Goal: Task Accomplishment & Management: Manage account settings

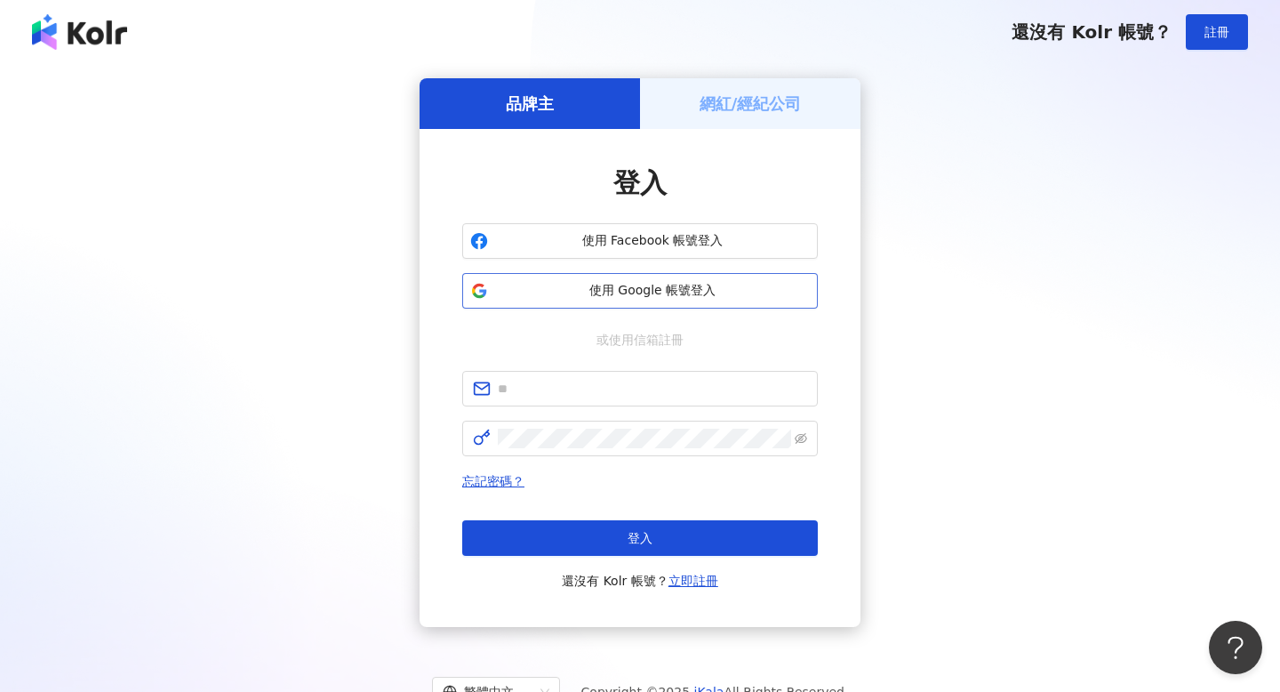
click at [685, 292] on span "使用 Google 帳號登入" at bounding box center [652, 291] width 315 height 18
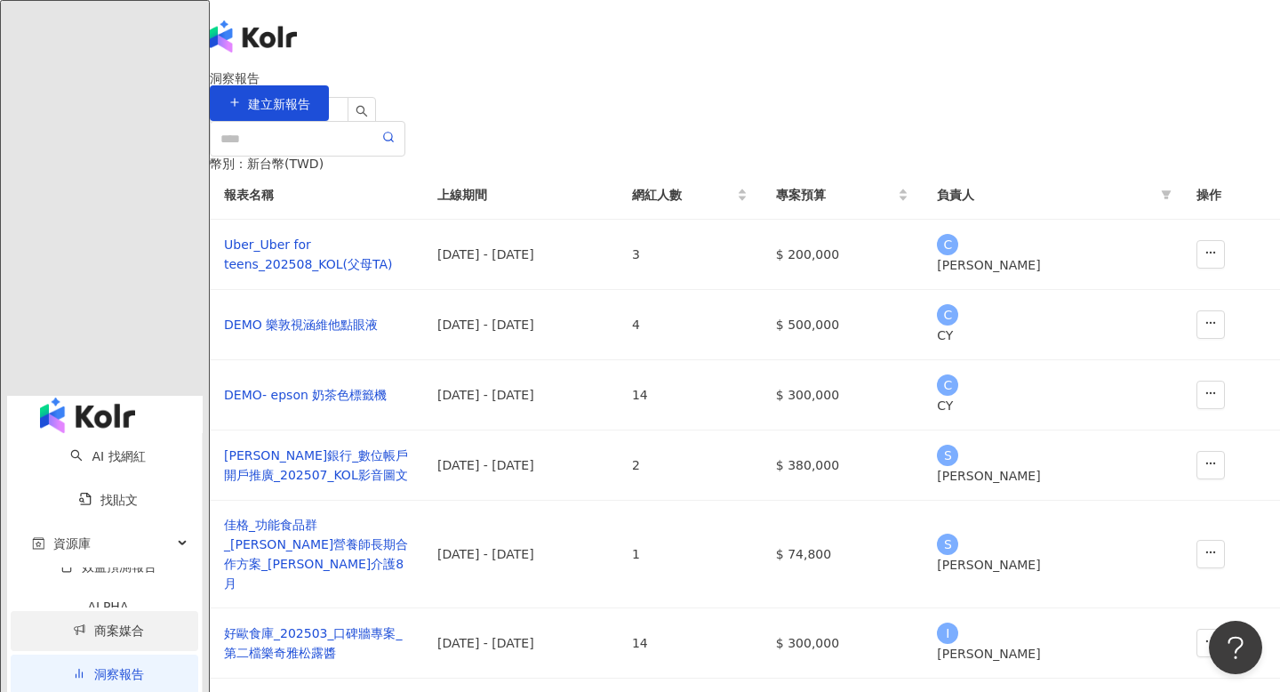
click at [73, 623] on link "商案媒合" at bounding box center [108, 630] width 71 height 14
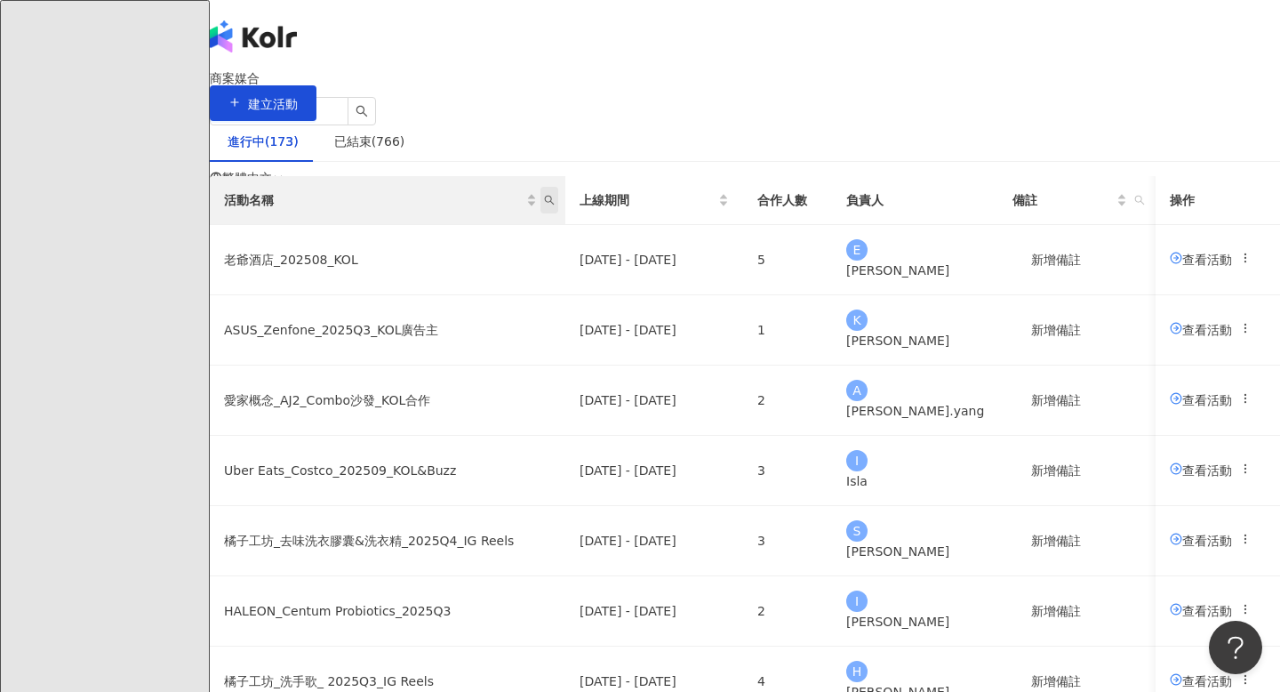
click at [555, 205] on icon "search" at bounding box center [549, 200] width 11 height 11
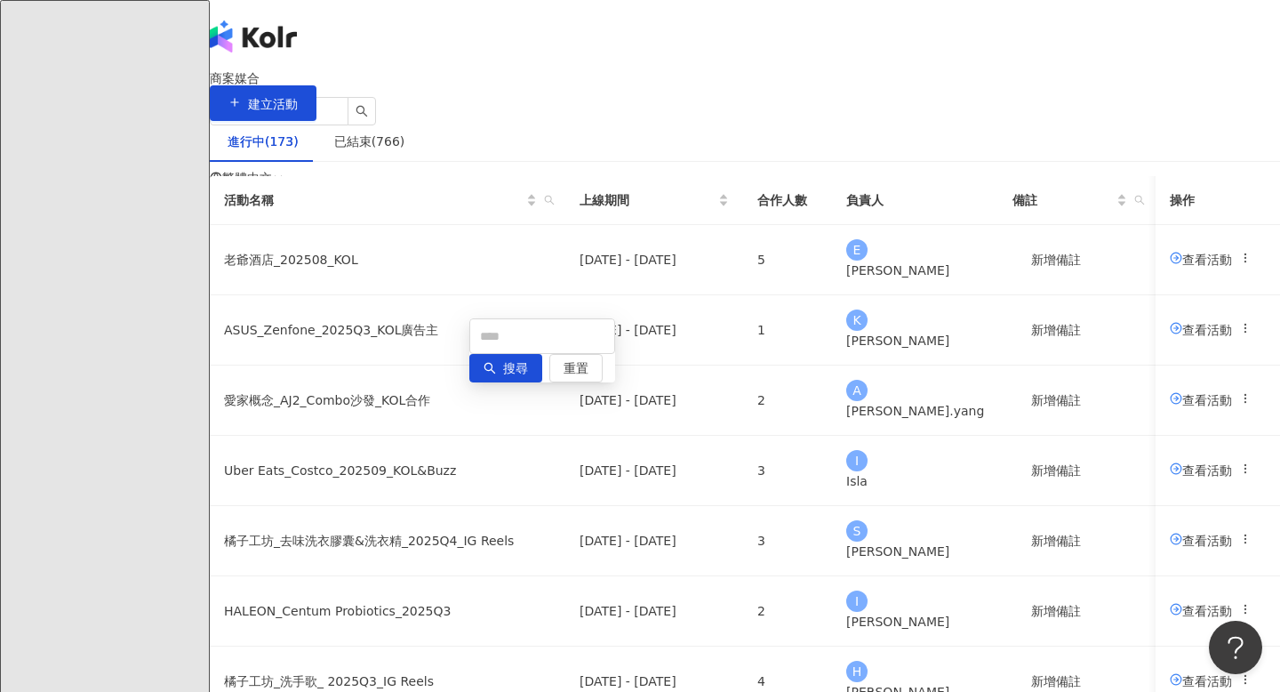
click at [526, 356] on div "搜尋 重置" at bounding box center [542, 350] width 146 height 64
click at [524, 348] on input "text" at bounding box center [542, 336] width 146 height 36
type input "**"
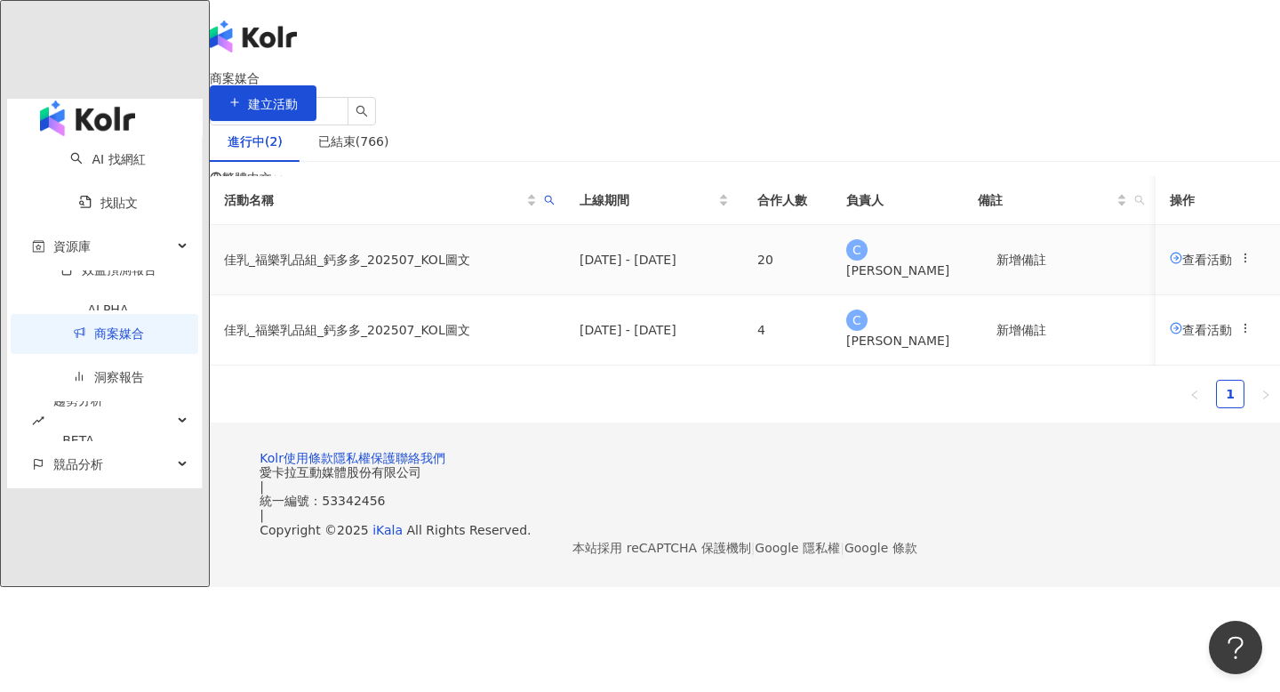
click at [1170, 266] on span "查看活動" at bounding box center [1201, 259] width 62 height 14
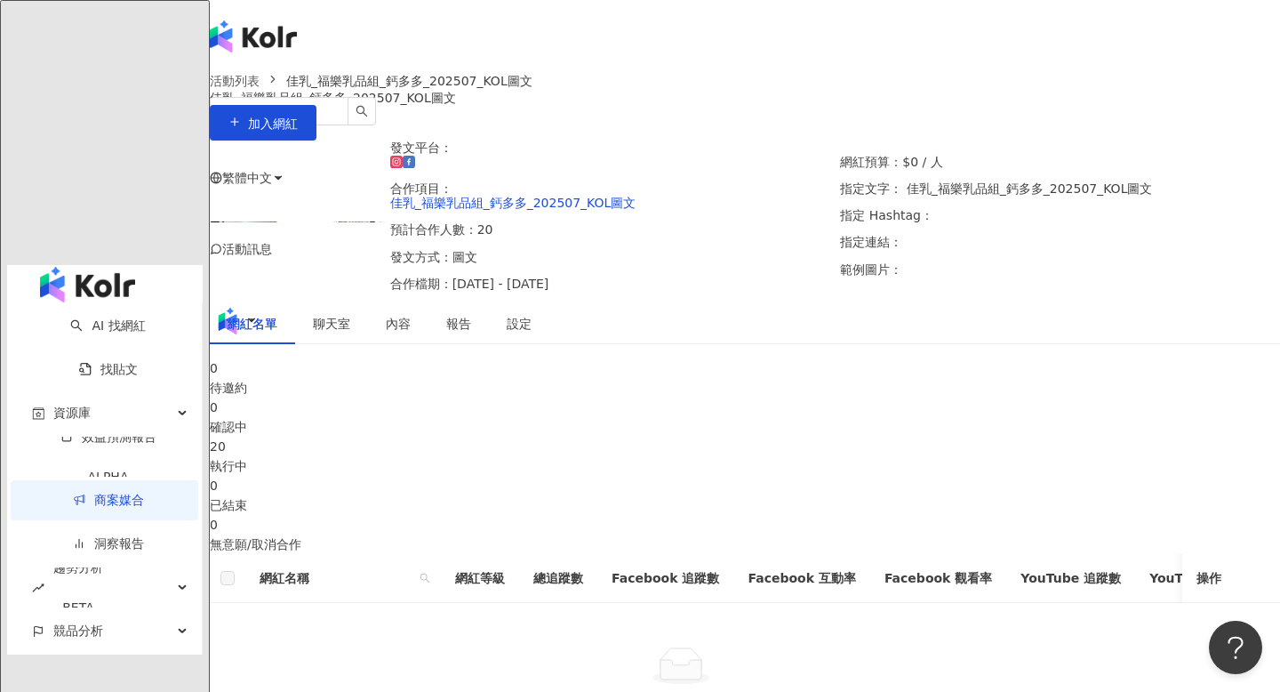
click at [678, 476] on div "執行中" at bounding box center [745, 466] width 1070 height 20
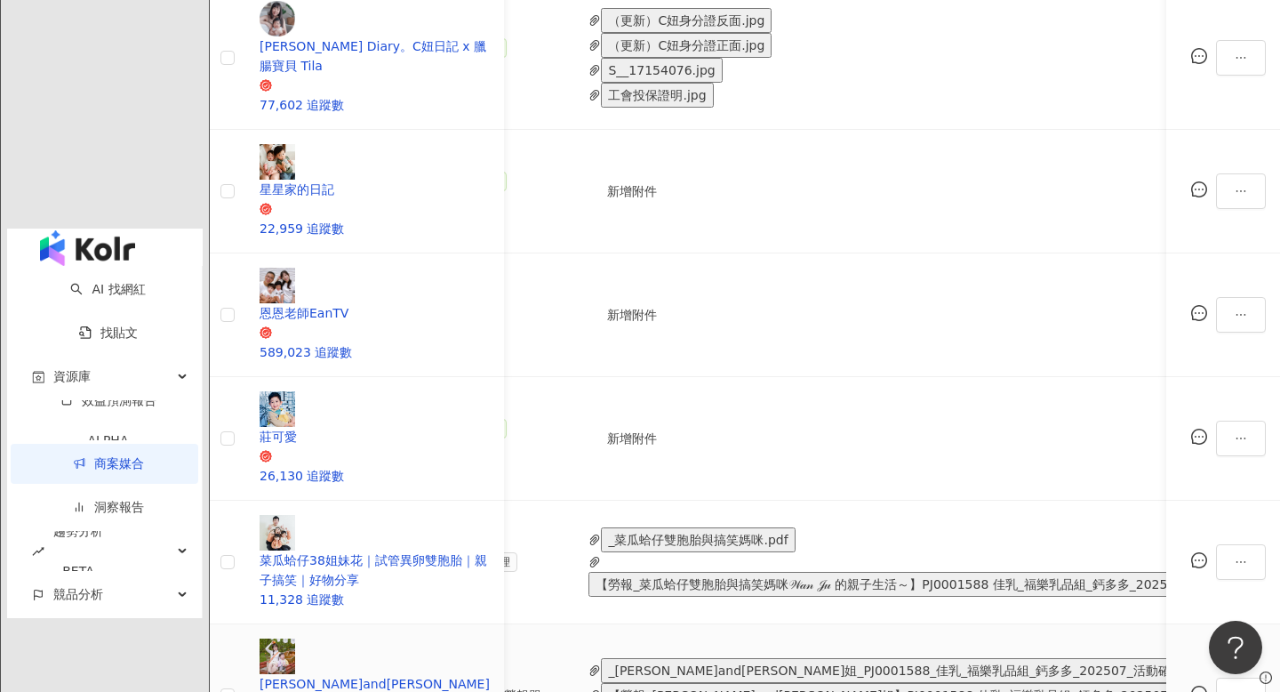
scroll to position [0, 820]
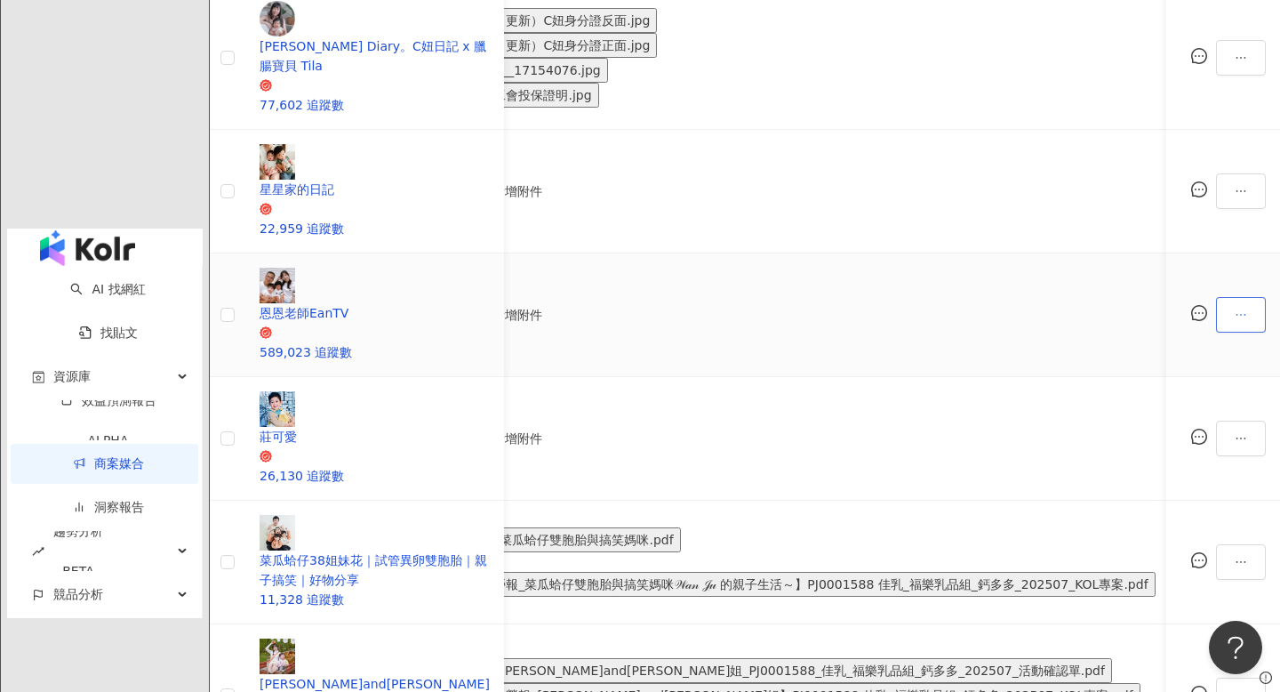
click at [1216, 297] on button "button" at bounding box center [1241, 315] width 50 height 36
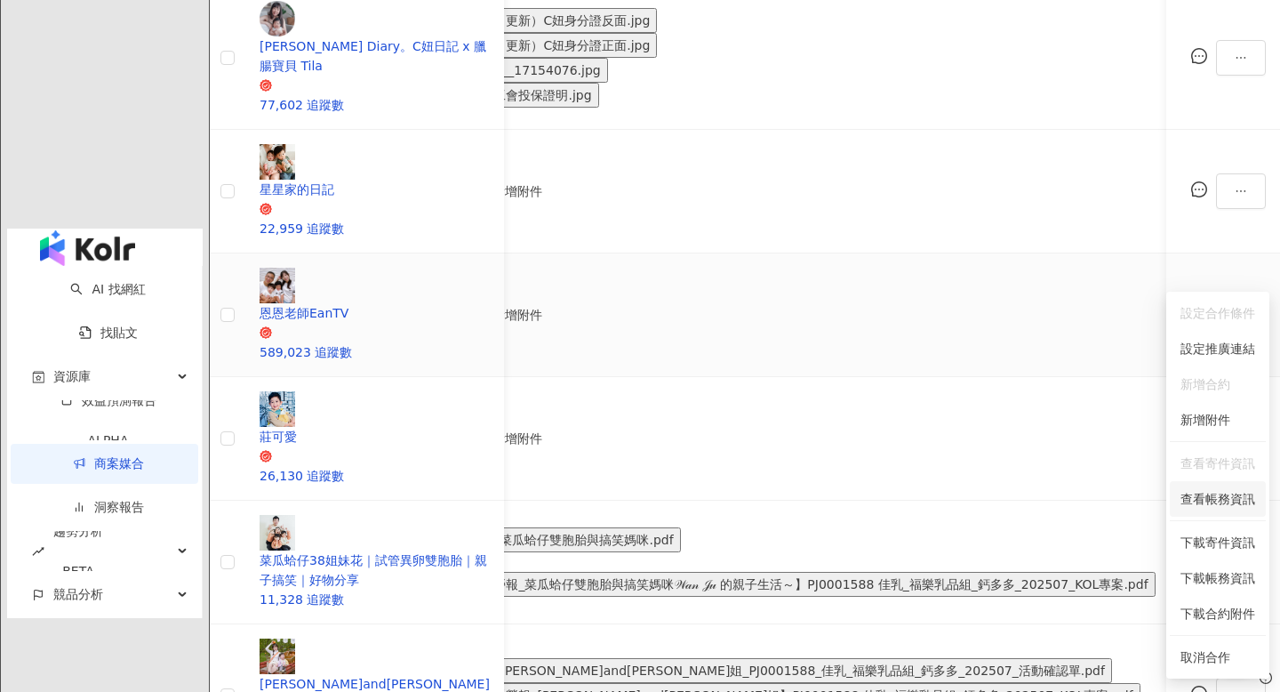
click at [1205, 493] on span "查看帳務資訊" at bounding box center [1217, 499] width 75 height 20
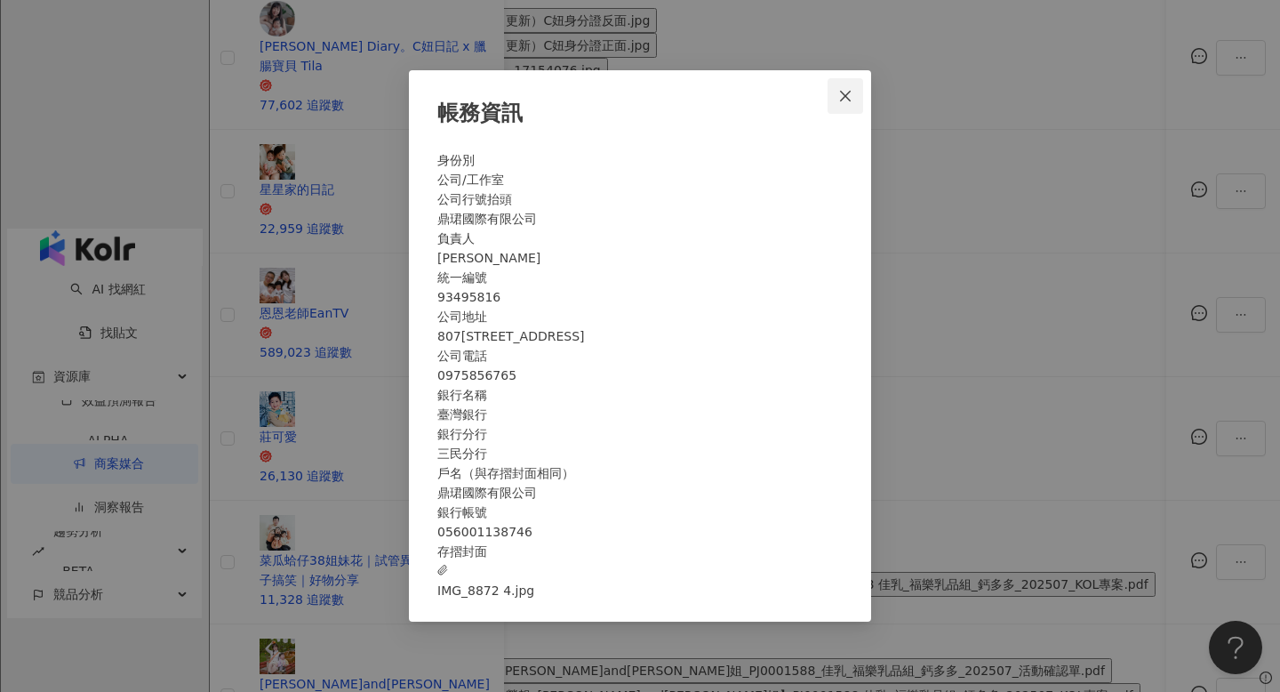
click at [840, 91] on icon "close" at bounding box center [845, 96] width 11 height 11
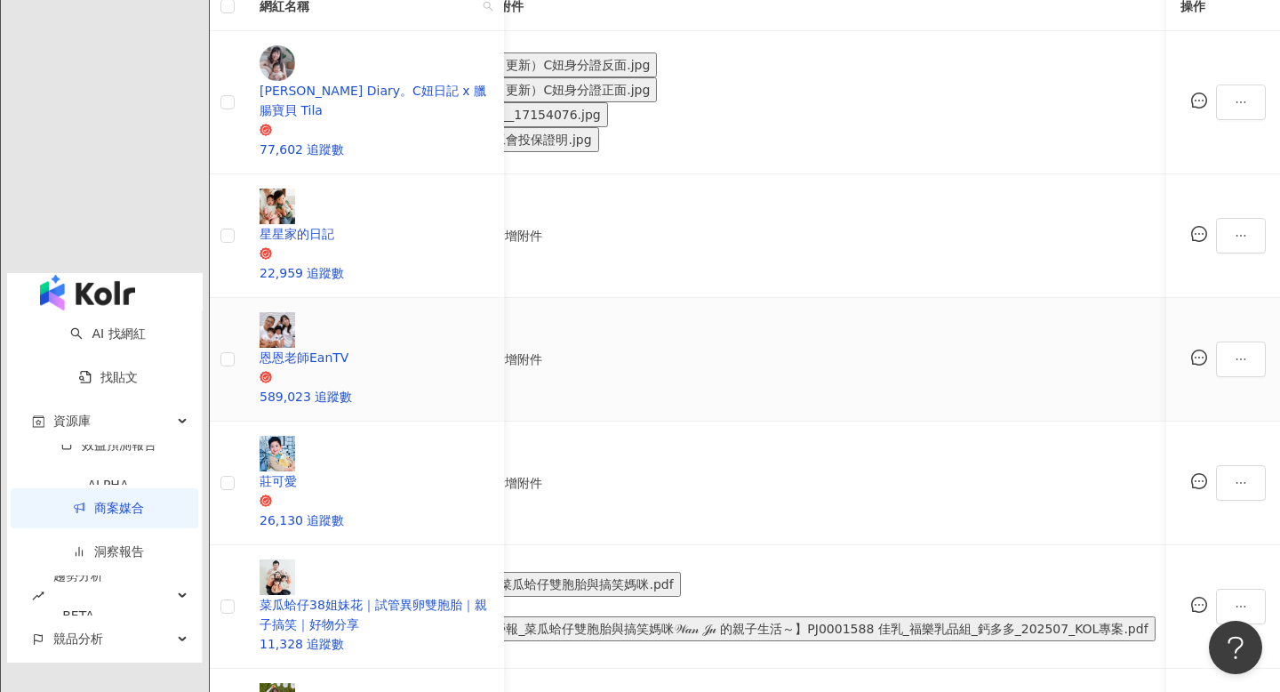
scroll to position [0, 845]
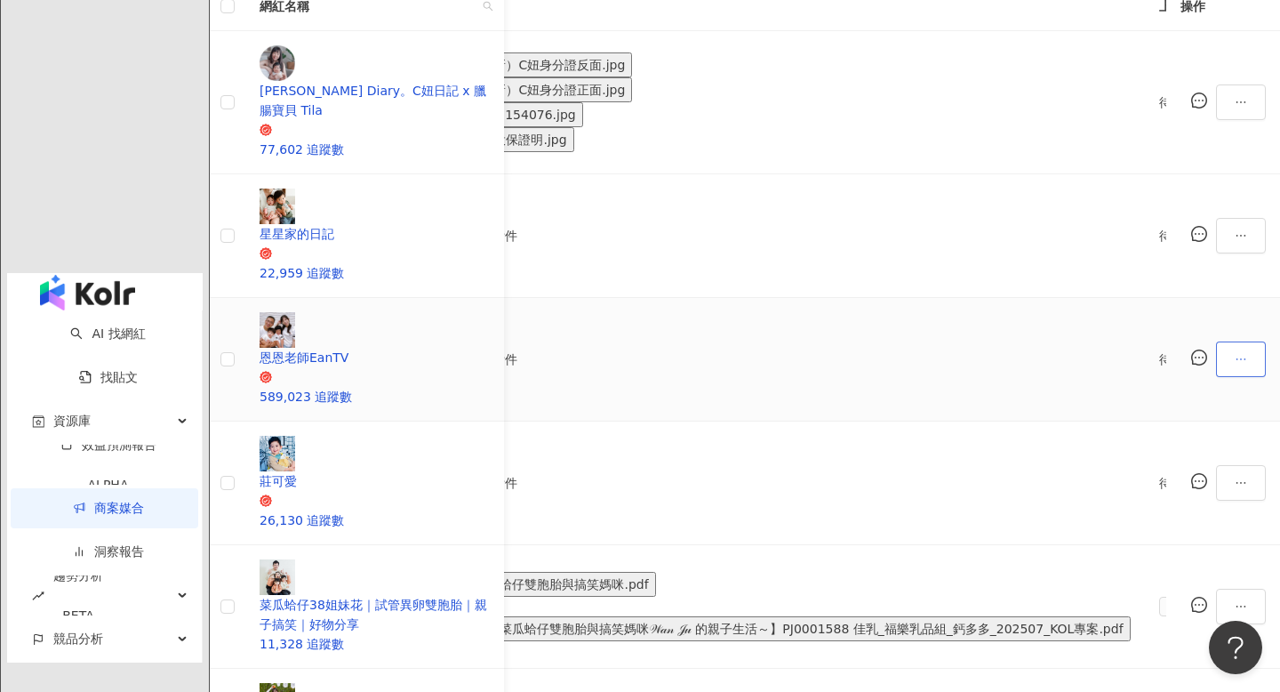
click at [1235, 353] on icon "ellipsis" at bounding box center [1241, 359] width 12 height 12
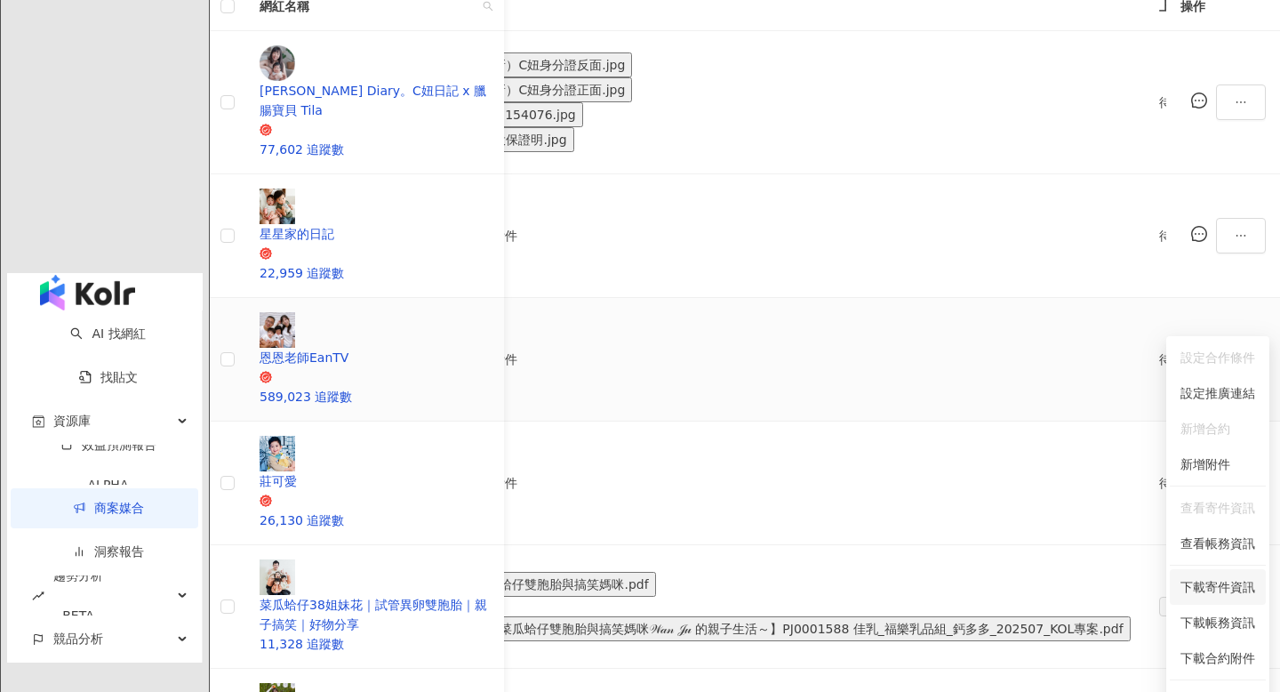
scroll to position [616, 0]
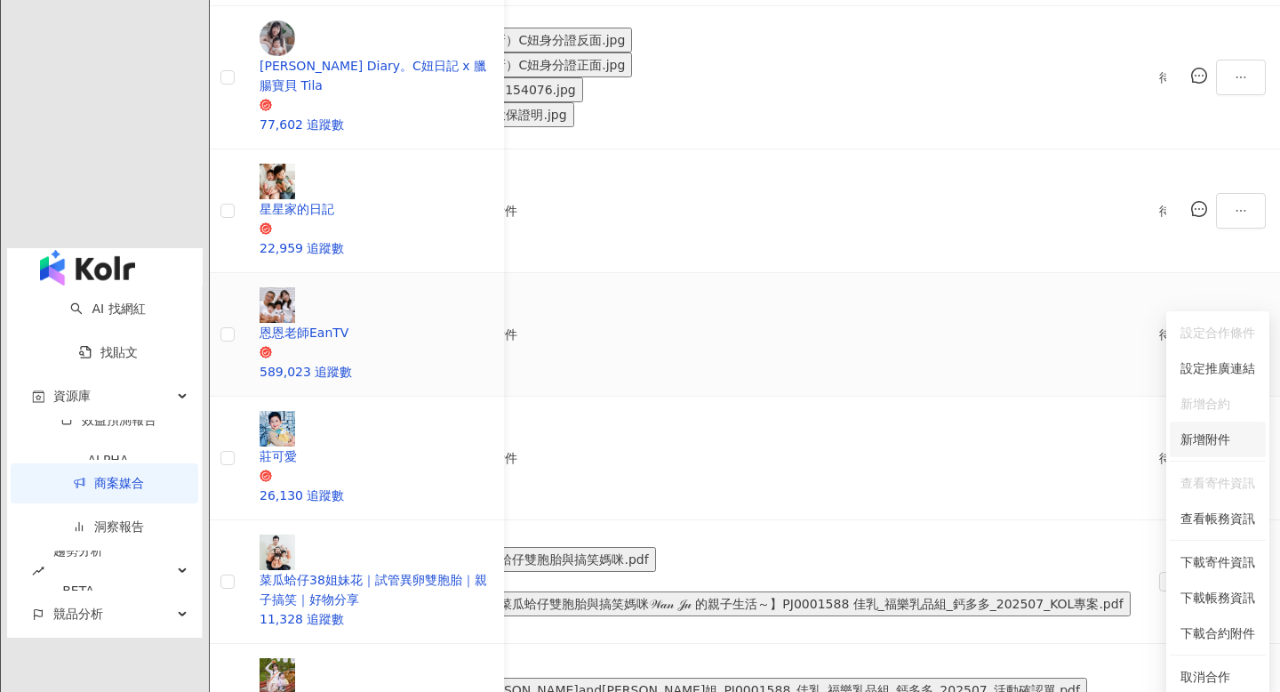
click at [1217, 436] on span "新增附件" at bounding box center [1205, 439] width 50 height 14
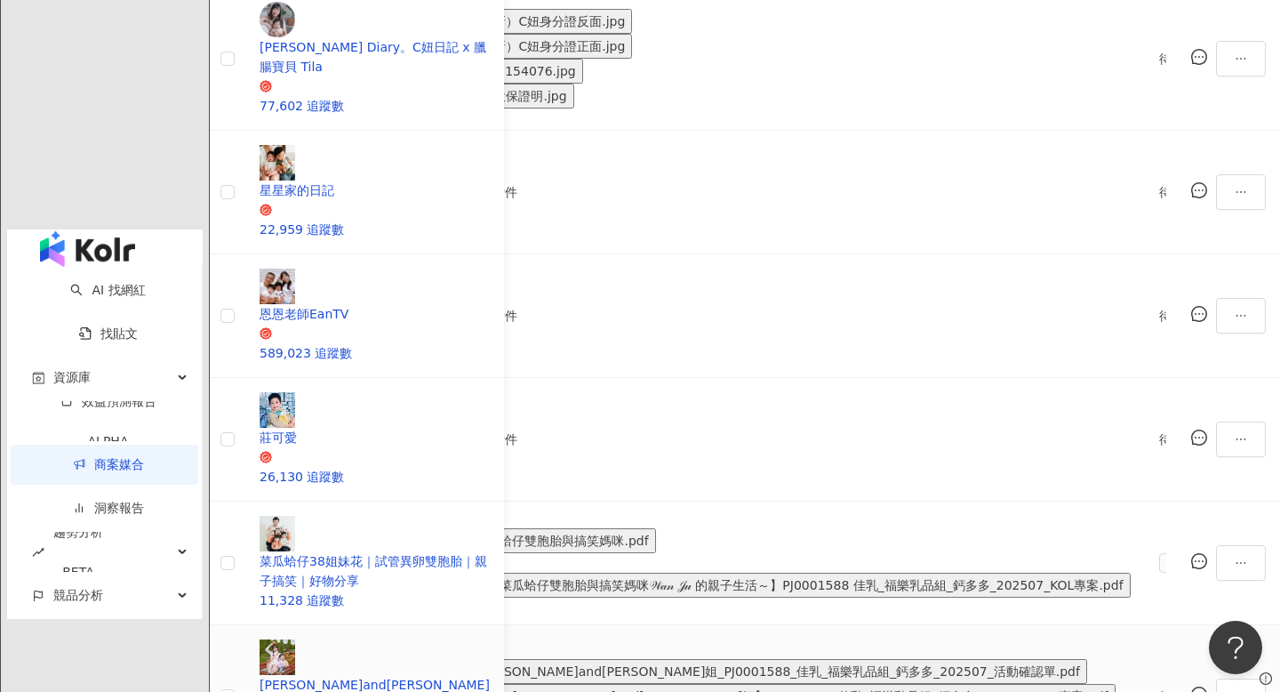
scroll to position [634, 0]
click at [1216, 299] on button "button" at bounding box center [1241, 317] width 50 height 36
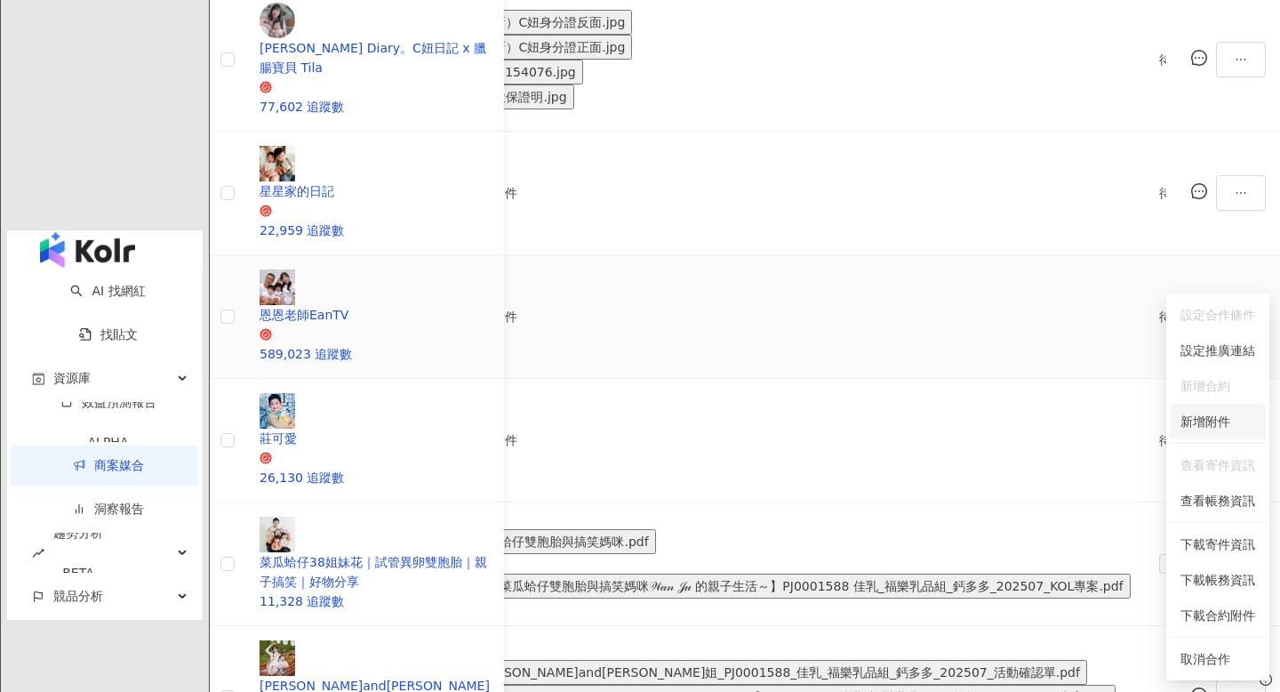
click at [1198, 417] on span "新增附件" at bounding box center [1205, 421] width 50 height 14
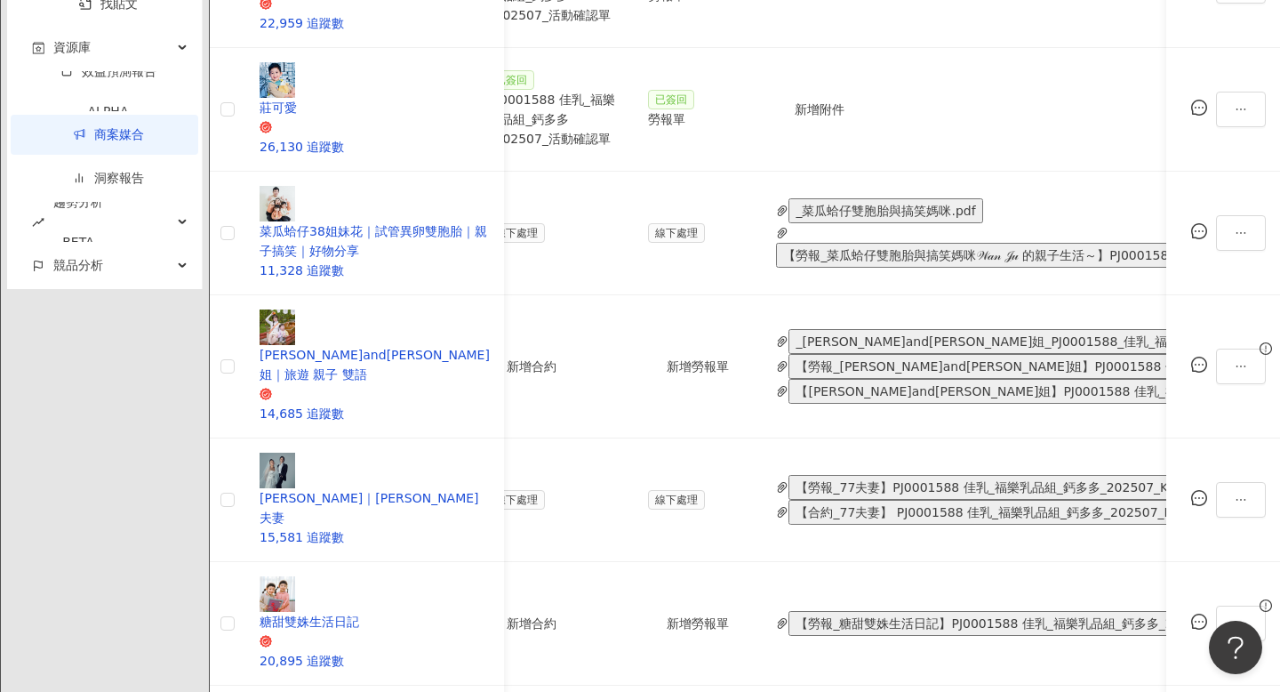
scroll to position [0, 567]
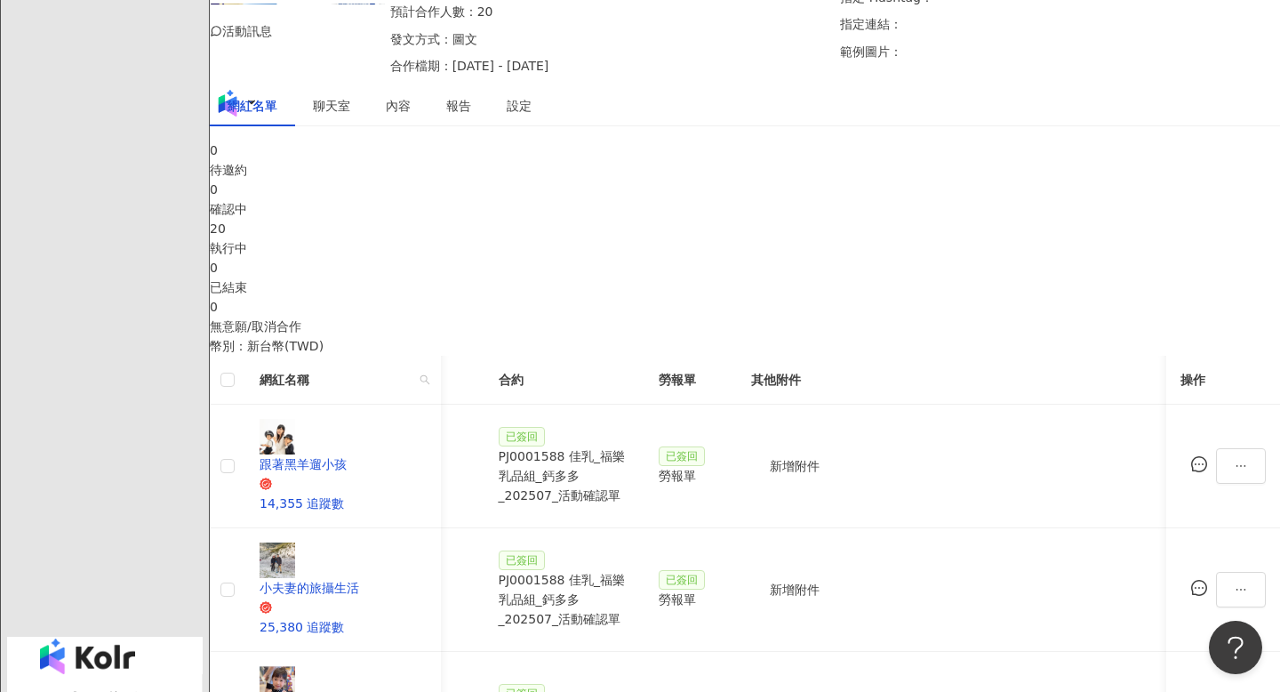
scroll to position [216, 0]
